Goal: Task Accomplishment & Management: Use online tool/utility

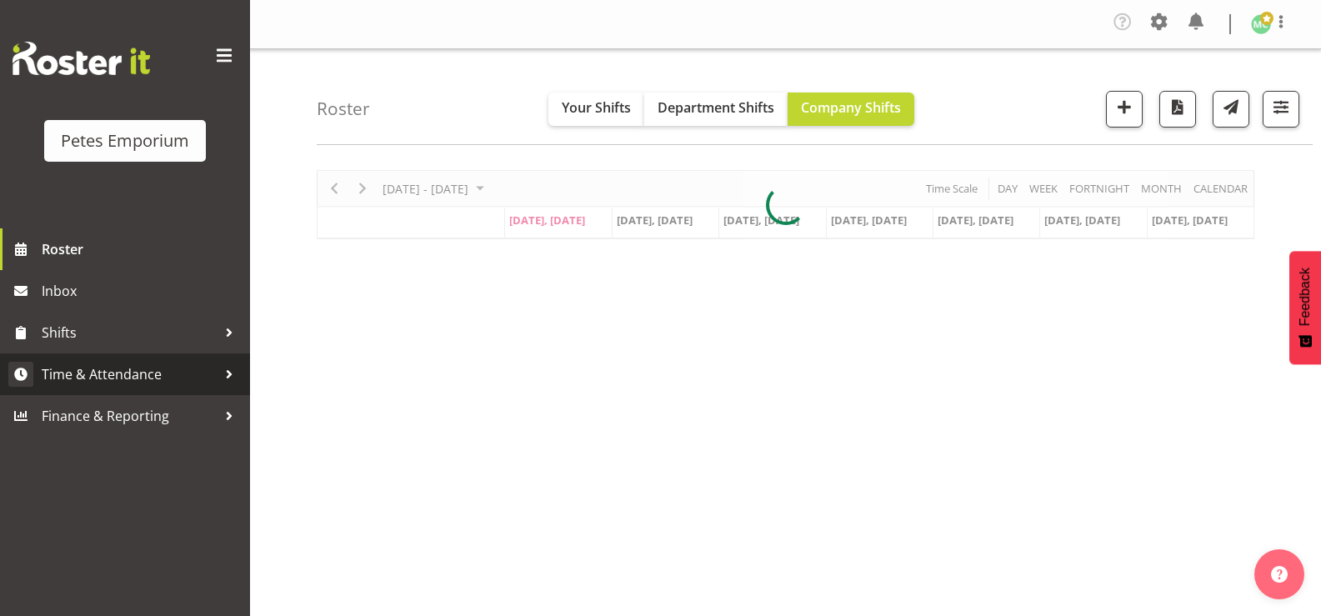
click at [118, 371] on span "Time & Attendance" at bounding box center [129, 374] width 175 height 25
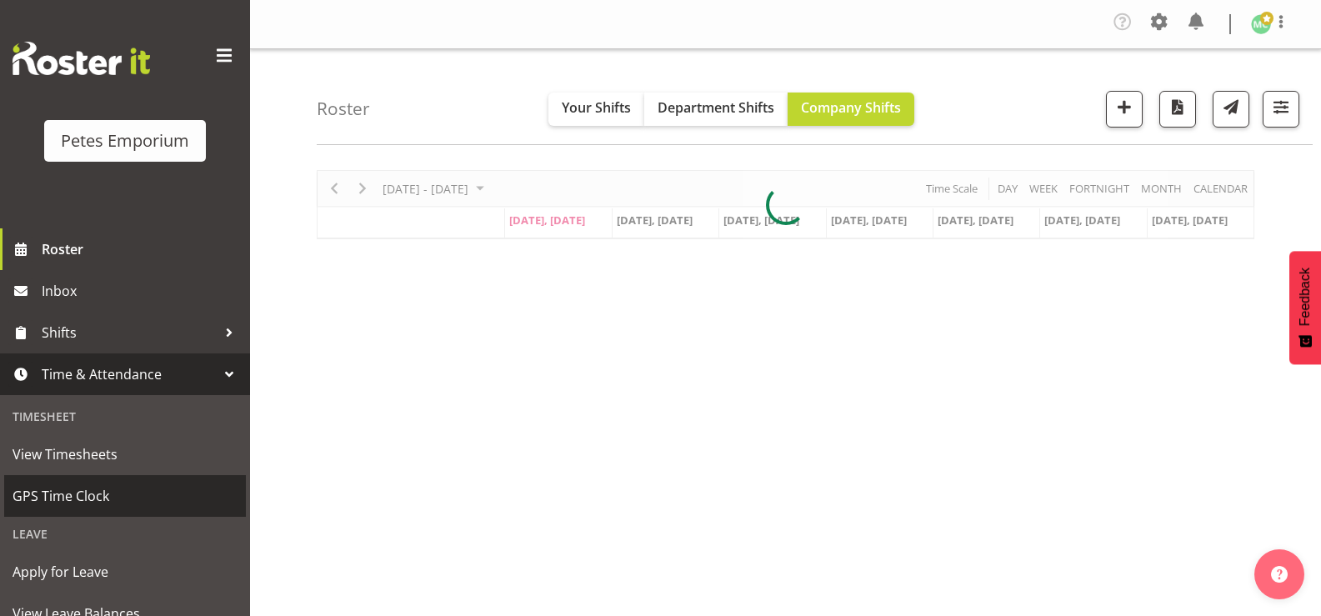
click at [57, 494] on span "GPS Time Clock" at bounding box center [124, 495] width 225 height 25
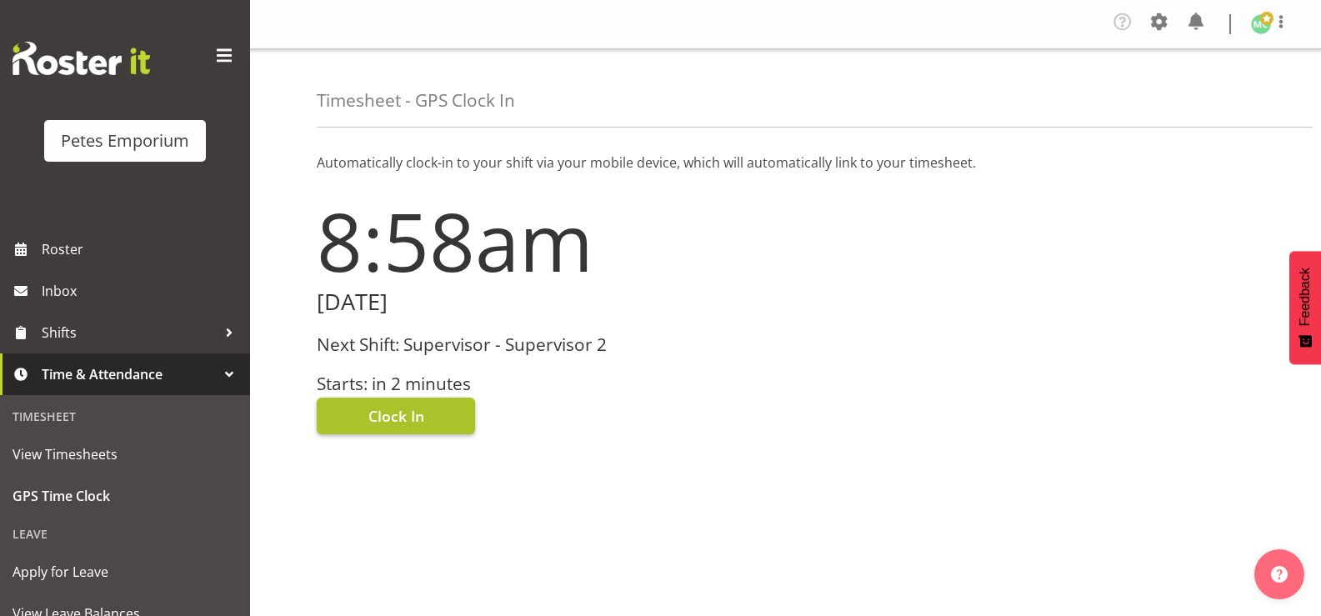
click at [369, 412] on span "Clock In" at bounding box center [396, 416] width 56 height 22
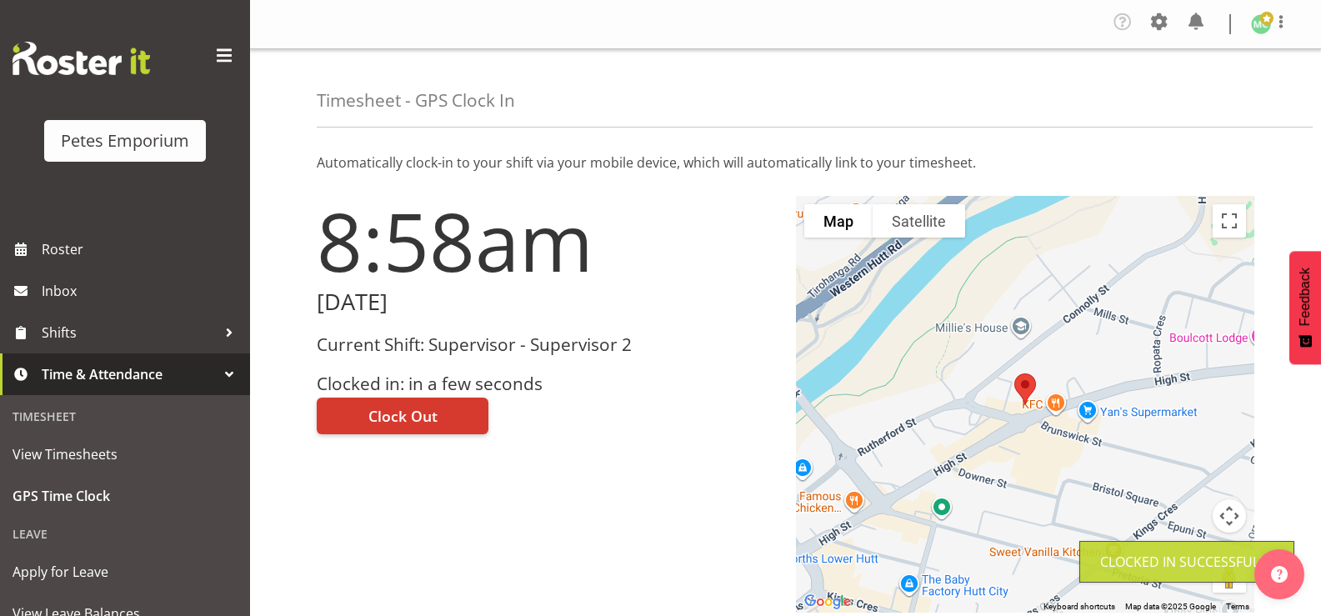
click at [1267, 27] on img at bounding box center [1261, 24] width 20 height 20
click at [1242, 89] on link "Log Out" at bounding box center [1211, 92] width 160 height 30
